Goal: Task Accomplishment & Management: Manage account settings

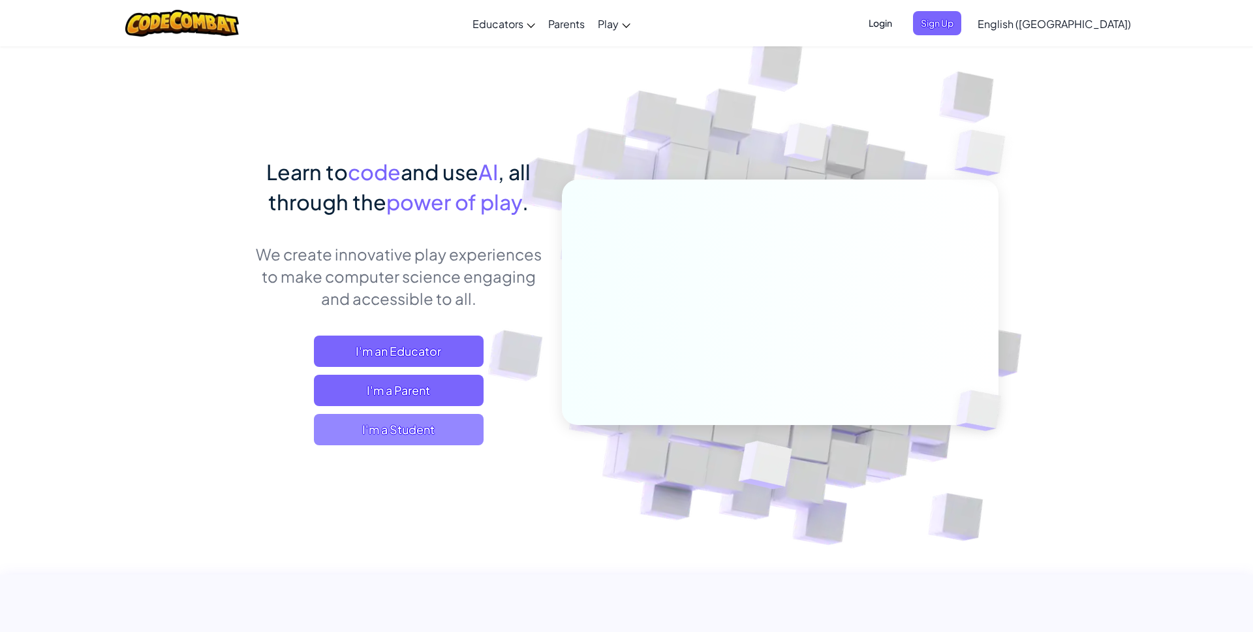
click at [411, 431] on span "I'm a Student" at bounding box center [399, 429] width 170 height 31
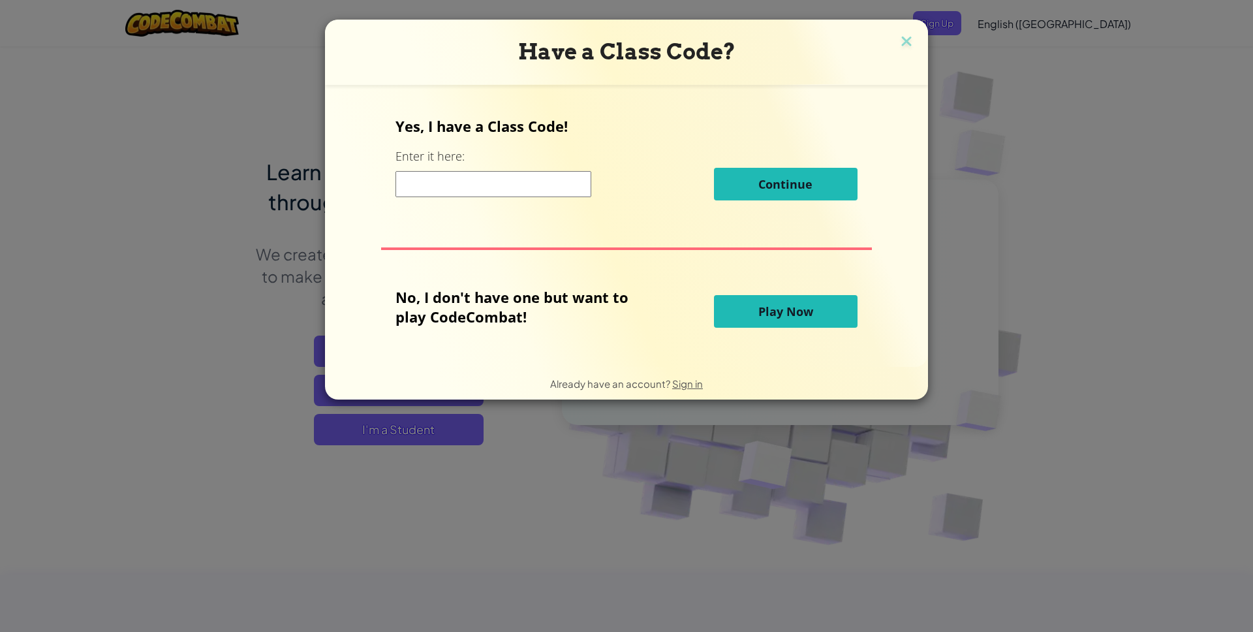
drag, startPoint x: 905, startPoint y: 40, endPoint x: 915, endPoint y: 38, distance: 10.6
click at [905, 40] on img at bounding box center [906, 43] width 17 height 20
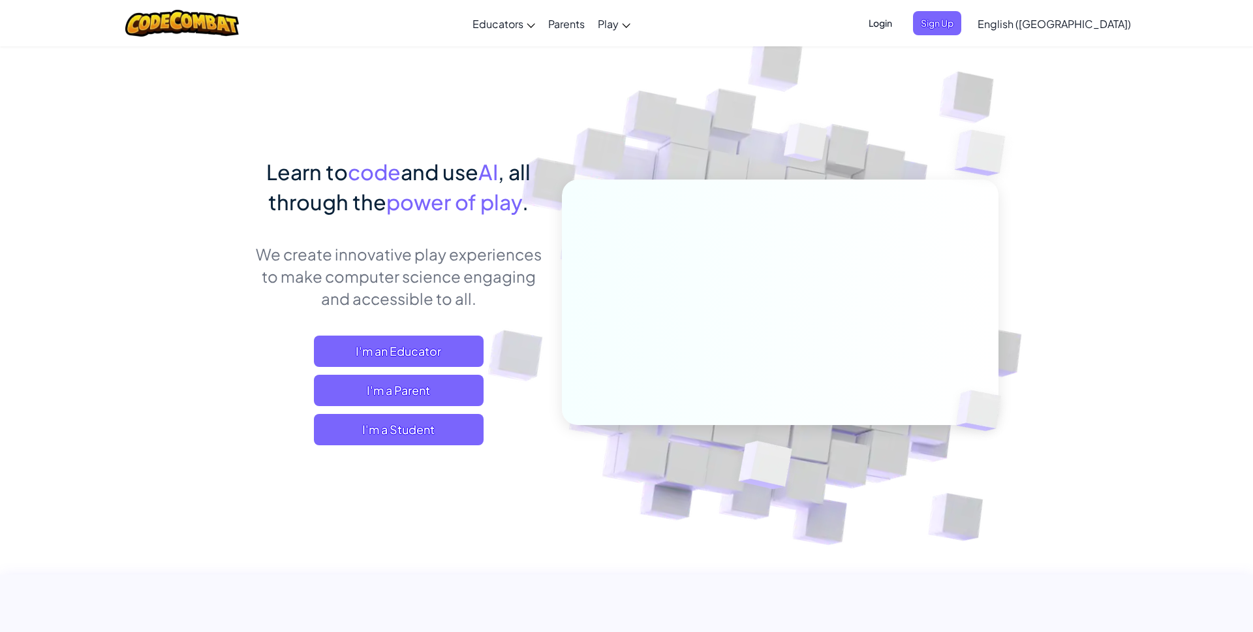
click at [900, 22] on span "Login" at bounding box center [880, 23] width 39 height 24
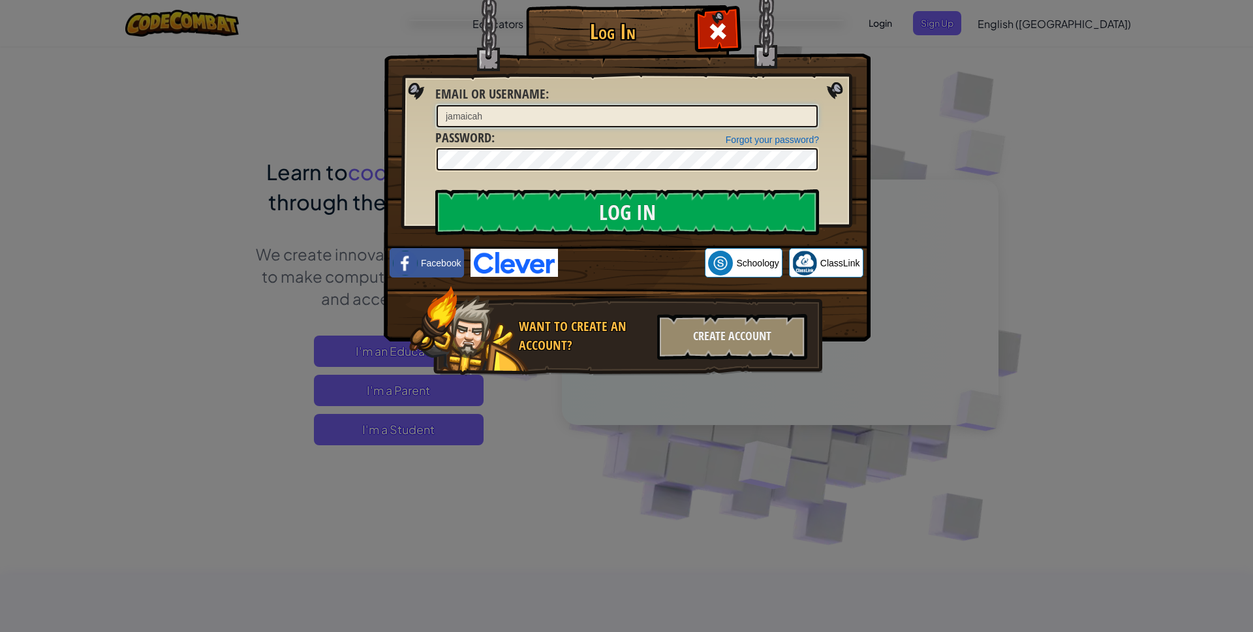
type input "jamaicah"
click at [678, 203] on input "Log In" at bounding box center [627, 212] width 384 height 46
